Goal: Transaction & Acquisition: Purchase product/service

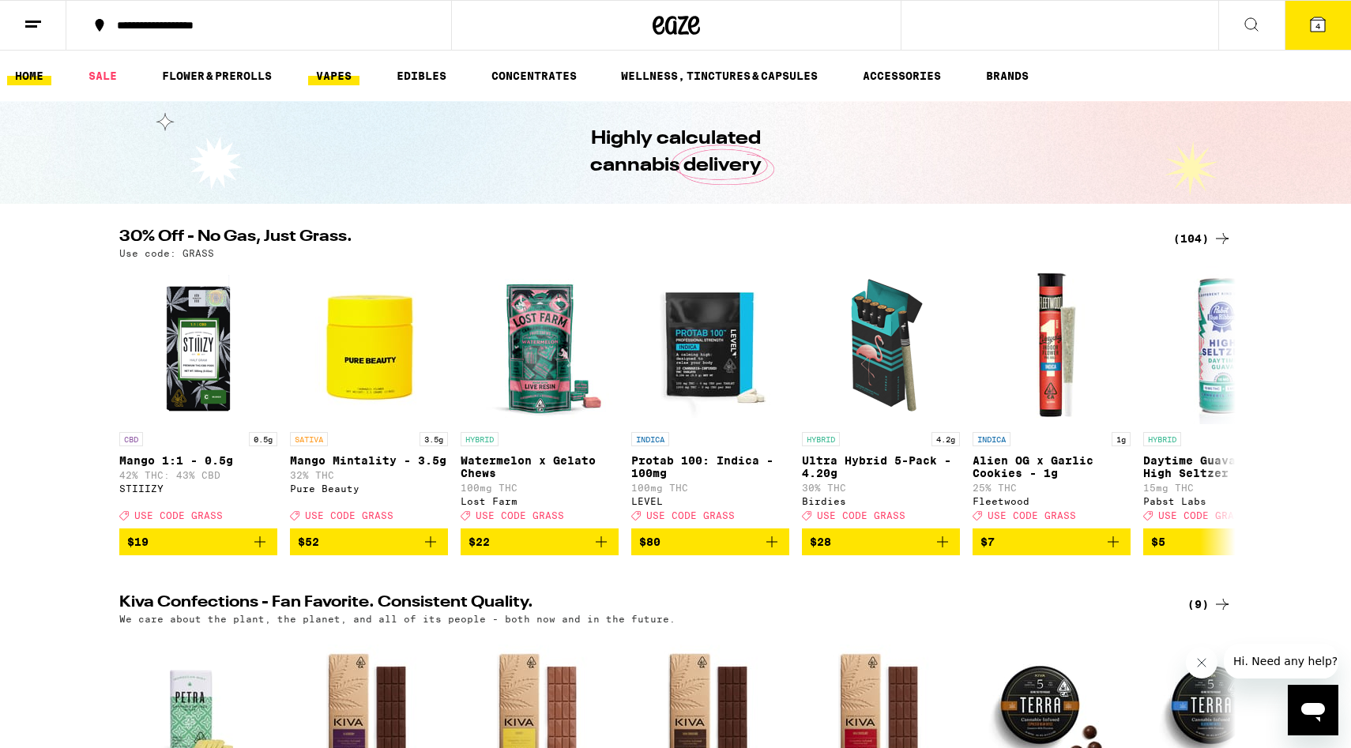
click at [335, 78] on link "VAPES" at bounding box center [333, 75] width 51 height 19
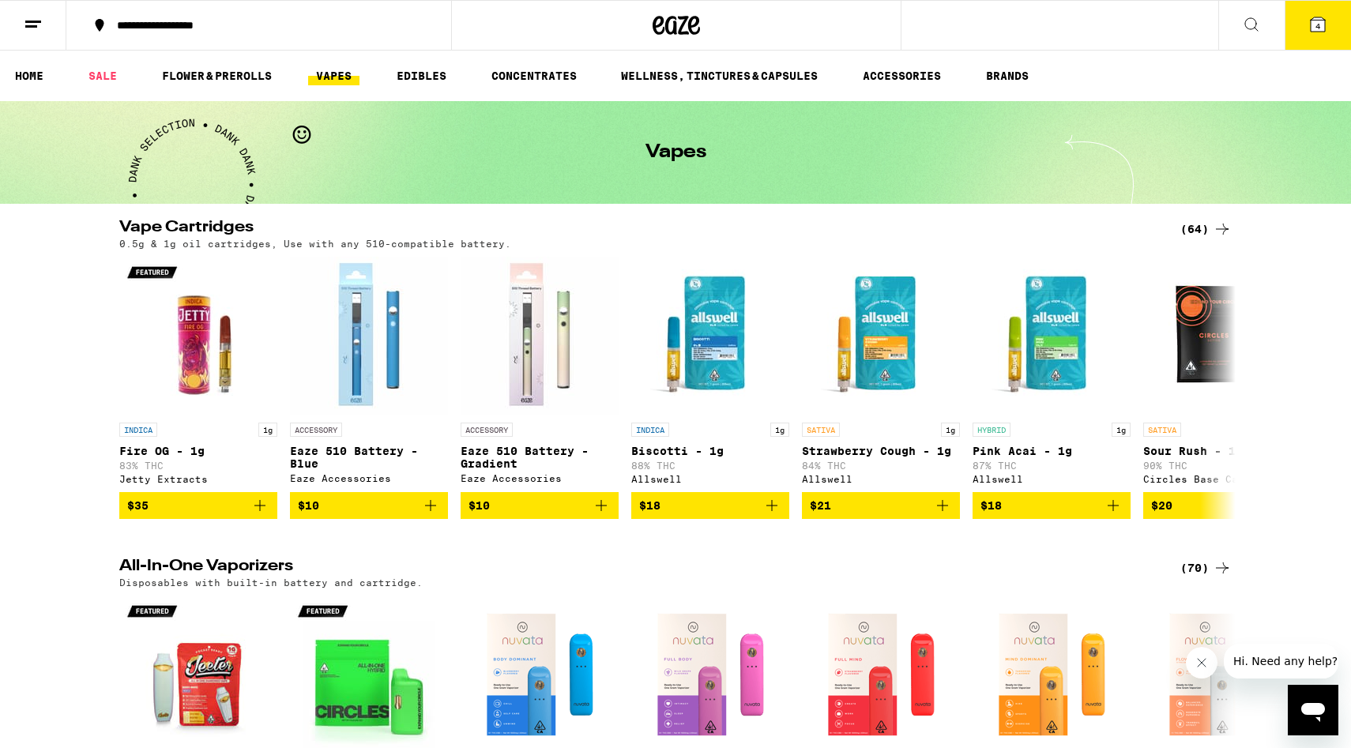
click at [506, 97] on ul "HOME SALE FLOWER & PREROLLS VAPES EDIBLES CONCENTRATES WELLNESS, TINCTURES & CA…" at bounding box center [675, 76] width 1351 height 51
click at [527, 81] on link "CONCENTRATES" at bounding box center [534, 75] width 101 height 19
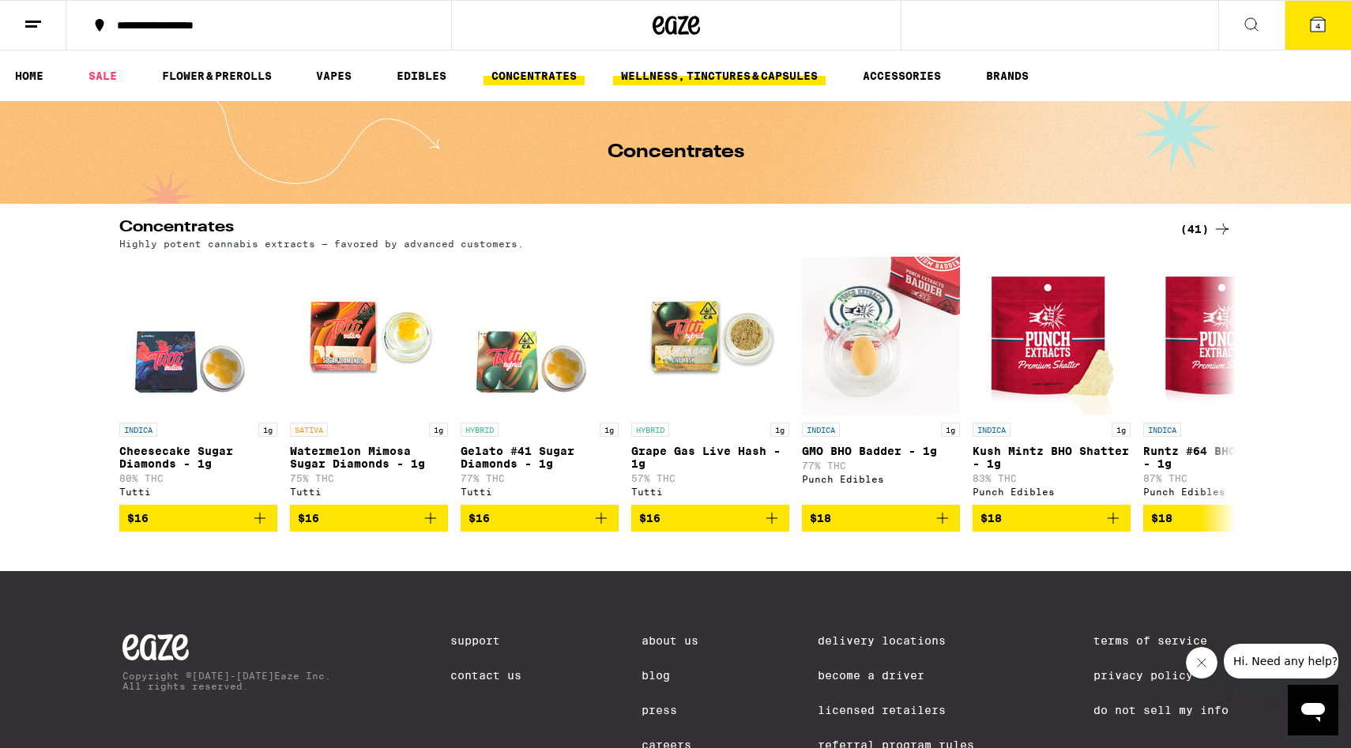
click at [628, 73] on link "WELLNESS, TINCTURES & CAPSULES" at bounding box center [719, 75] width 213 height 19
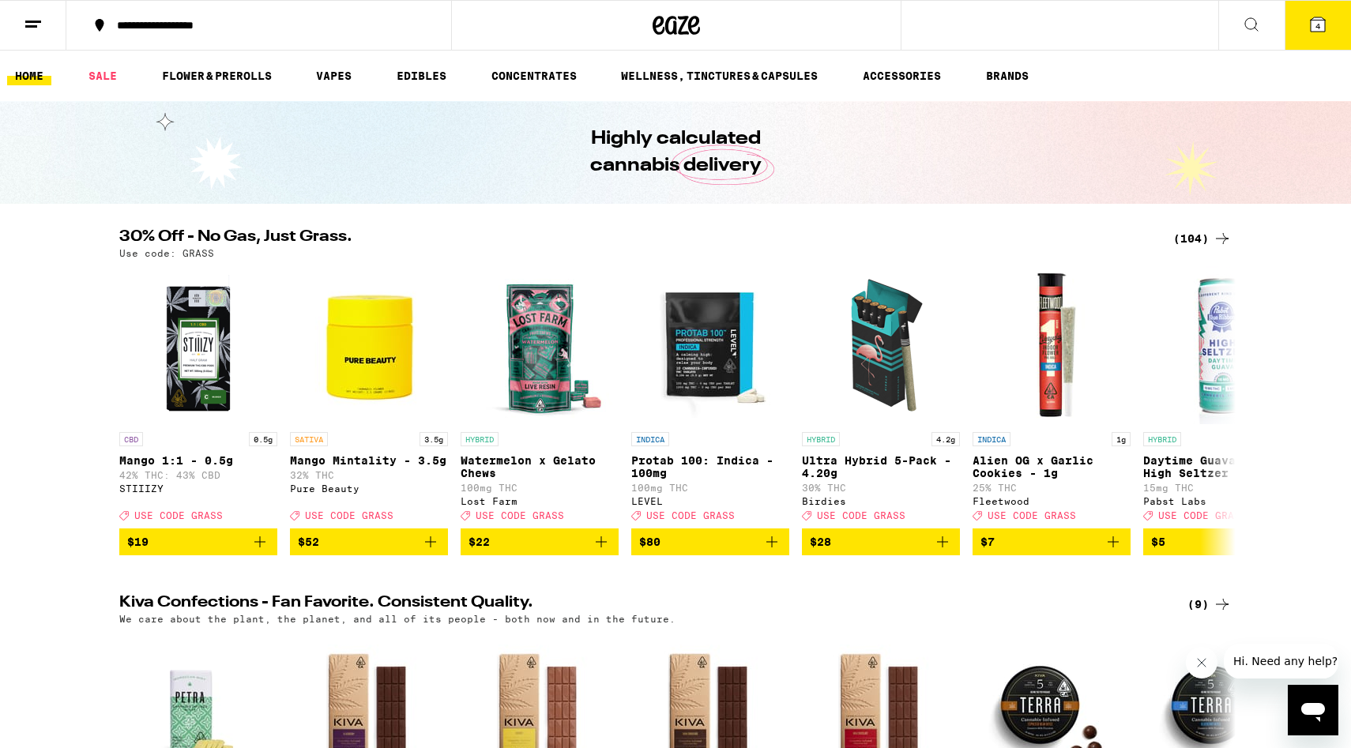
scroll to position [43, 0]
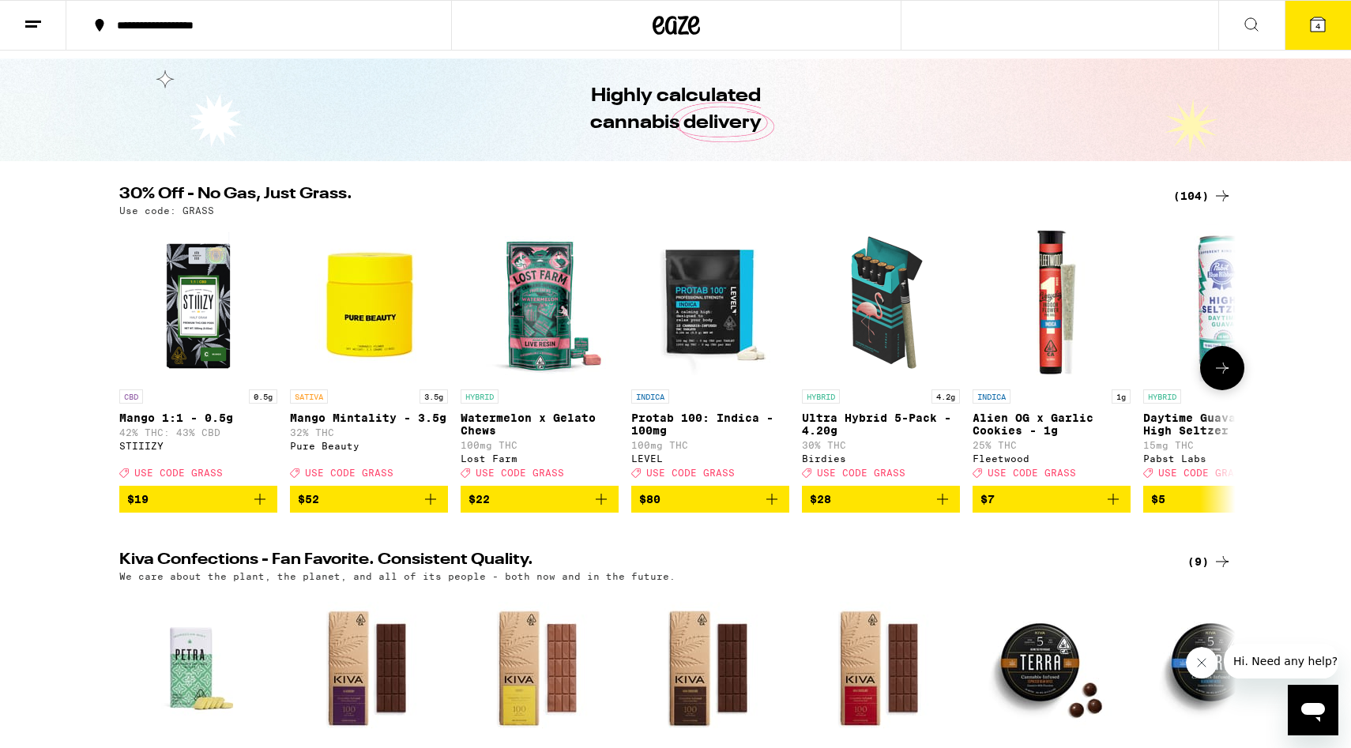
click at [730, 286] on img "Open page for Protab 100: Indica - 100mg from LEVEL" at bounding box center [710, 303] width 158 height 158
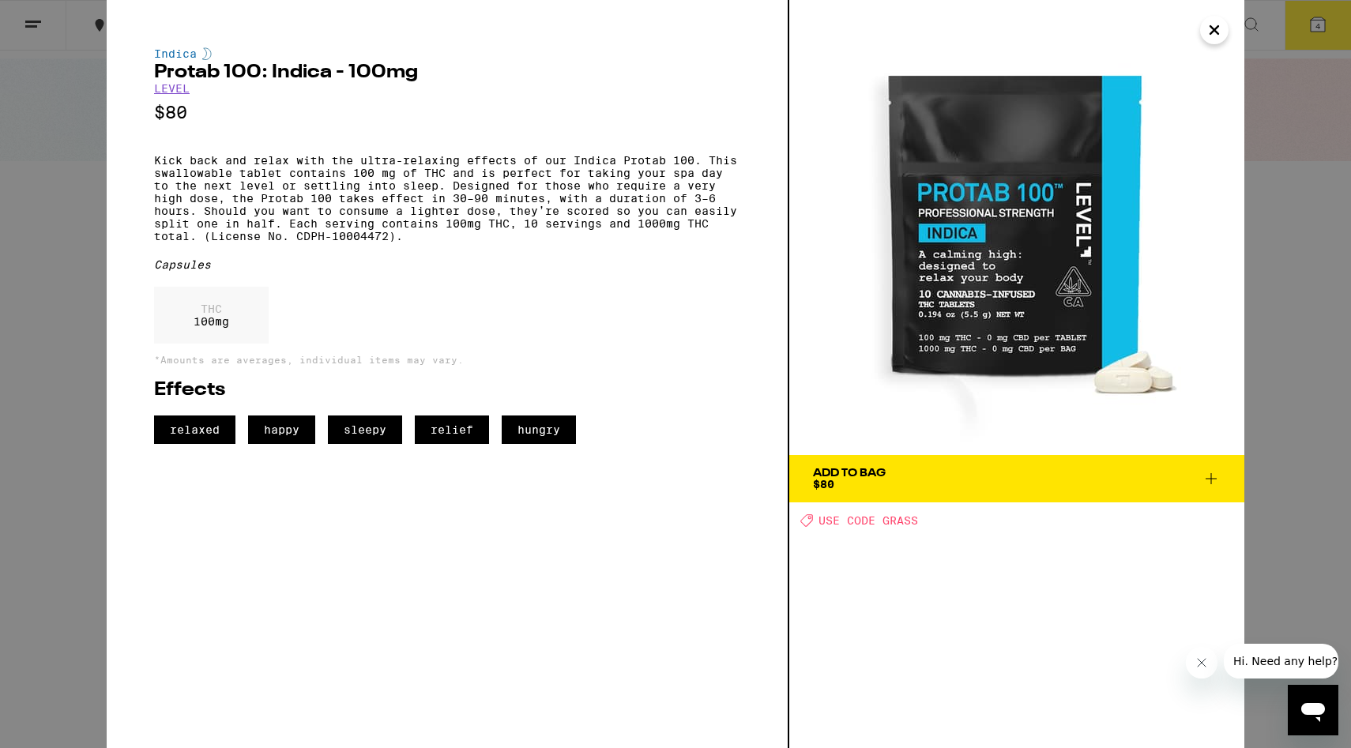
click at [1217, 31] on icon "Close" at bounding box center [1214, 30] width 19 height 24
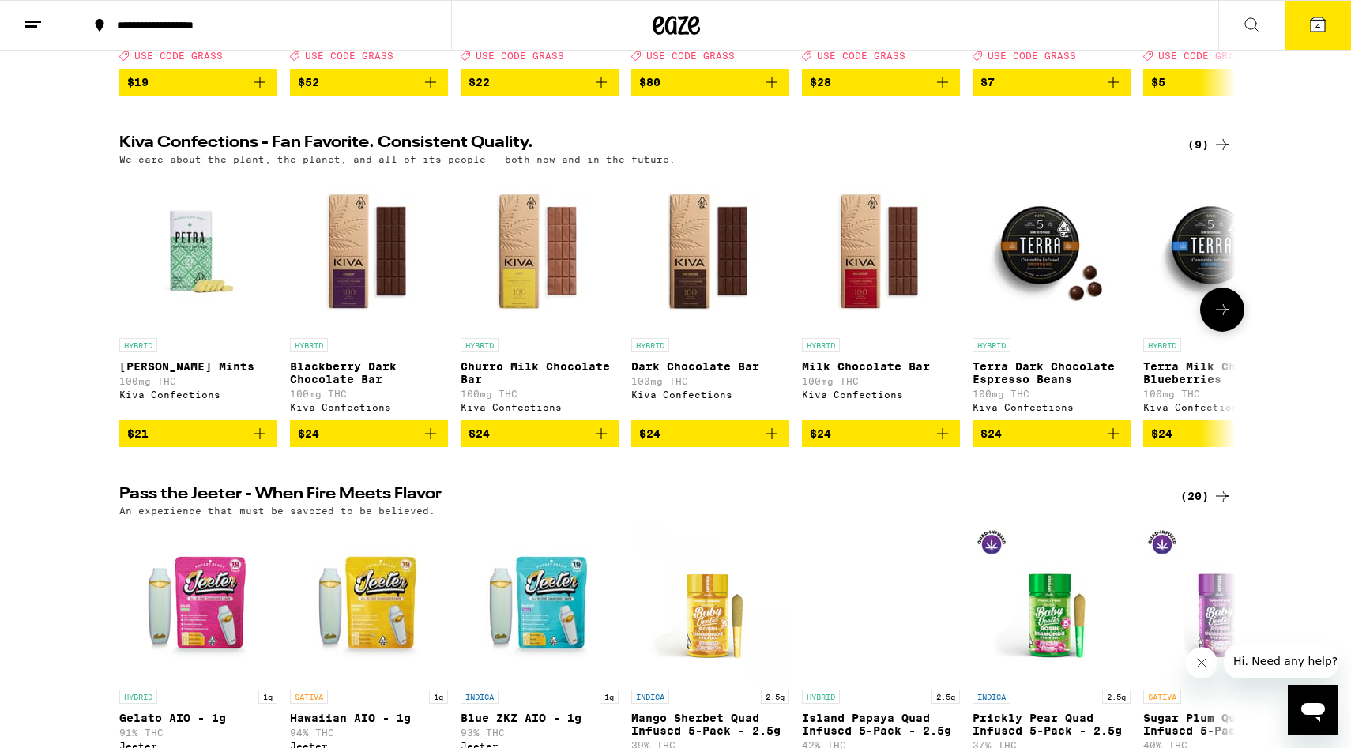
scroll to position [455, 0]
